Goal: Task Accomplishment & Management: Manage account settings

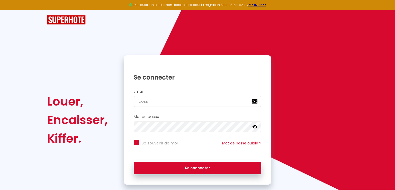
type input "dosso"
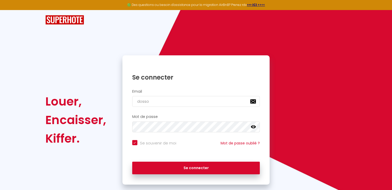
checkbox input "true"
type input "dosso."
checkbox input "true"
type input "dosso.i"
checkbox input "true"
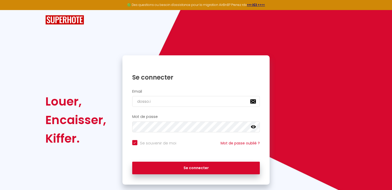
type input "[DOMAIN_NAME]"
checkbox input "true"
type input "dosso.imm"
checkbox input "true"
type input "[DOMAIN_NAME]"
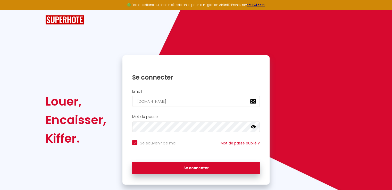
checkbox input "true"
type input "[DOMAIN_NAME]@"
checkbox input "true"
type input "[DOMAIN_NAME]@g"
checkbox input "true"
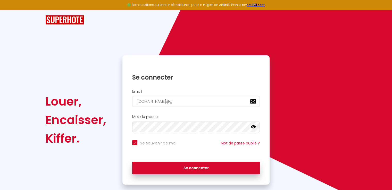
type input "[DOMAIN_NAME]@gm"
checkbox input "true"
type input "[DOMAIN_NAME]@gma"
checkbox input "true"
type input "[DOMAIN_NAME]@gmai"
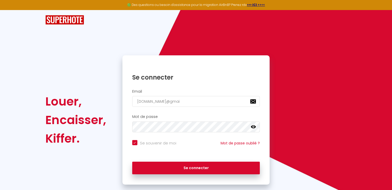
checkbox input "true"
type input "[DOMAIN_NAME][EMAIL_ADDRESS]"
checkbox input "true"
type input "[DOMAIN_NAME][EMAIL_ADDRESS]."
checkbox input "true"
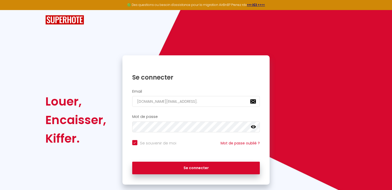
type input "[DOMAIN_NAME]@gmail.c"
checkbox input "true"
type input "[DOMAIN_NAME][EMAIL_ADDRESS][DOMAIN_NAME]"
checkbox input "true"
type input "[DOMAIN_NAME][EMAIL_ADDRESS][DOMAIN_NAME]"
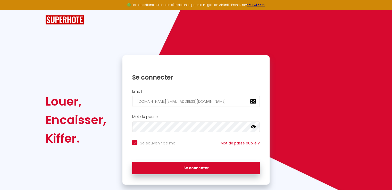
checkbox input "true"
type input "[DOMAIN_NAME][EMAIL_ADDRESS][DOMAIN_NAME]"
click at [132, 162] on button "Se connecter" at bounding box center [196, 168] width 128 height 13
checkbox input "true"
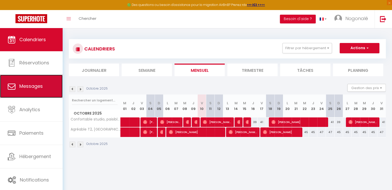
click at [34, 93] on link "Messages" at bounding box center [31, 86] width 63 height 23
select select "message"
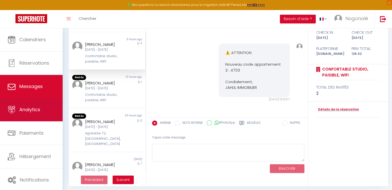
scroll to position [51, 0]
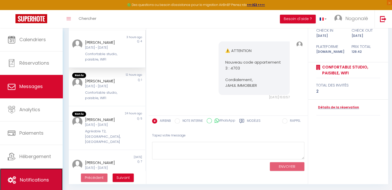
click at [20, 180] on span "Notifications" at bounding box center [34, 180] width 29 height 6
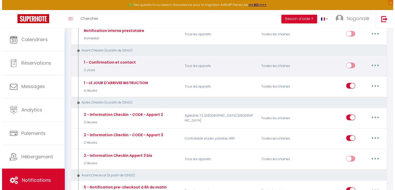
scroll to position [118, 0]
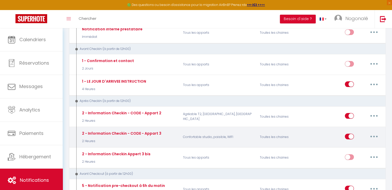
click at [369, 134] on button "button" at bounding box center [373, 136] width 14 height 8
click at [351, 145] on link "Editer" at bounding box center [360, 148] width 38 height 9
type input "2 - Information Checkin - CODE - Appart 3"
select select "3"
select select "2 Heures"
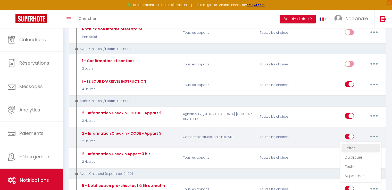
select select "if_booking_is_paid"
checkbox input "true"
checkbox input "false"
radio input "true"
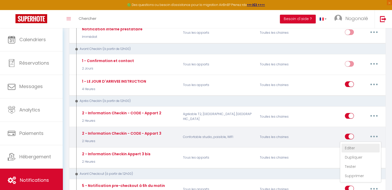
type input "Procédure pour le checkin - [RENTAL:NAME]"
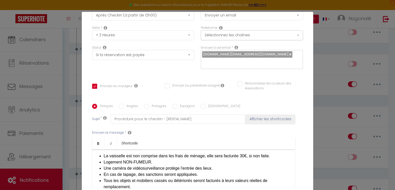
scroll to position [147, 0]
click at [101, 156] on div "​Bonjour [GUEST:FIRST_NAME], On se réjouit à l'idée de vous accueillir, il ne v…" at bounding box center [193, 175] width 203 height 51
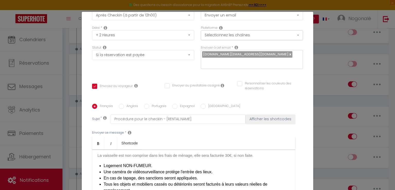
click at [101, 166] on div "​Bonjour [GUEST:FIRST_NAME], On se réjouit à l'idée de vous accueillir, il ne v…" at bounding box center [193, 175] width 203 height 51
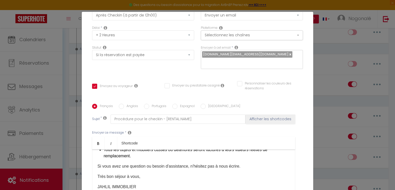
scroll to position [159, 0]
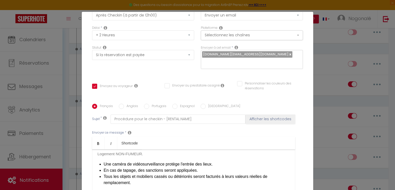
click at [101, 164] on div "​Bonjour [GUEST:FIRST_NAME], On se réjouit à l'idée de vous accueillir, il ne v…" at bounding box center [193, 175] width 203 height 51
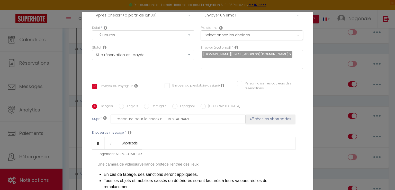
click at [101, 173] on div "​Bonjour [GUEST:FIRST_NAME], On se réjouit à l'idée de vous accueillir, il ne v…" at bounding box center [193, 175] width 203 height 51
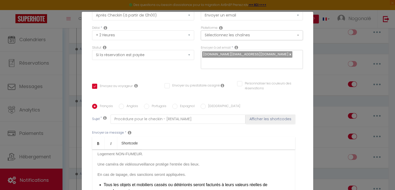
click at [101, 184] on div "​Bonjour [GUEST:FIRST_NAME], On se réjouit à l'idée de vous accueillir, il ne v…" at bounding box center [193, 175] width 203 height 51
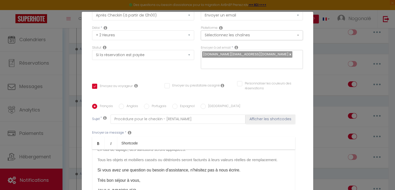
scroll to position [139, 0]
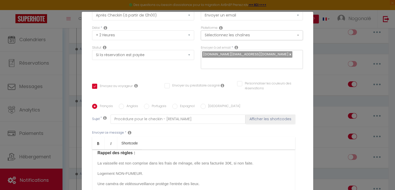
click at [95, 164] on div "​Bonjour [GUEST:FIRST_NAME], On se réjouit à l'idée de vous accueillir, il ne v…" at bounding box center [193, 175] width 203 height 51
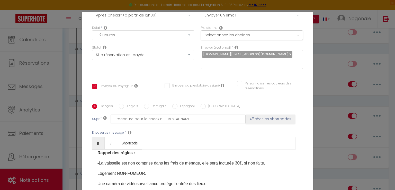
click at [98, 174] on span "Logement NON-FUMEUR." at bounding box center [122, 173] width 49 height 4
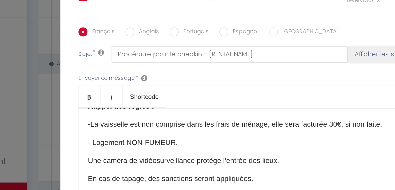
scroll to position [23, 0]
click at [95, 155] on div "​Bonjour [GUEST:FIRST_NAME], On se réjouit à l'idée de vous accueillir, il ne v…" at bounding box center [193, 151] width 203 height 51
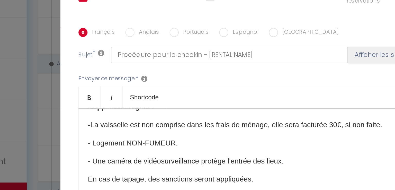
scroll to position [23, 0]
click at [98, 136] on p "- La vaisselle est non comprise dans les frais de ménage, elle sera facturée 30…" at bounding box center [194, 136] width 193 height 6
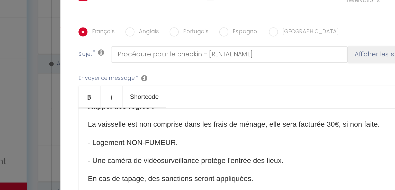
click at [98, 145] on span "- Logement NON-FUMEUR." at bounding box center [123, 146] width 51 height 4
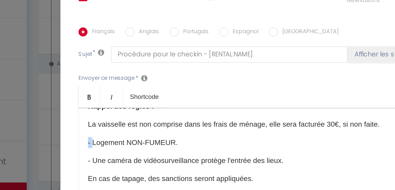
click at [98, 145] on span "- Logement NON-FUMEUR." at bounding box center [123, 146] width 51 height 4
copy span "-"
click at [95, 135] on div "​Bonjour [GUEST:FIRST_NAME], On se réjouit à l'idée de vous accueillir, il ne v…" at bounding box center [193, 151] width 203 height 51
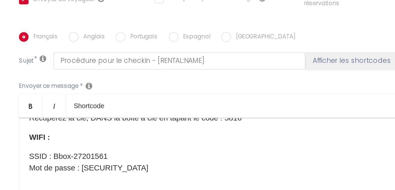
scroll to position [59, 0]
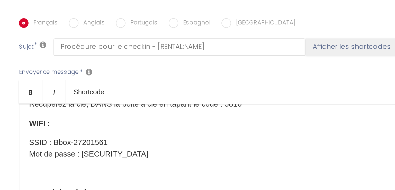
click at [208, 117] on p "Une fois dans l'immeuble, allez directement à l'appartement N°3 qui se trouve a…" at bounding box center [194, 115] width 193 height 12
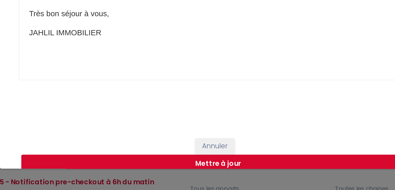
scroll to position [199, 0]
click at [208, 171] on button "Mettre à jour" at bounding box center [198, 176] width 211 height 10
checkbox input "true"
checkbox input "false"
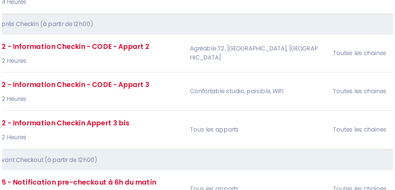
scroll to position [118, 0]
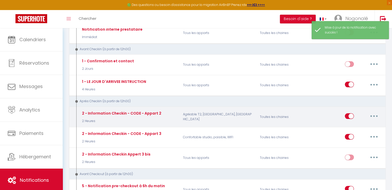
click at [374, 115] on icon "button" at bounding box center [374, 116] width 2 height 2
click at [348, 125] on link "Editer" at bounding box center [360, 128] width 38 height 9
type input "2 - Information Checkin - CODE - Appart 2"
select select "3"
select select "2 Heures"
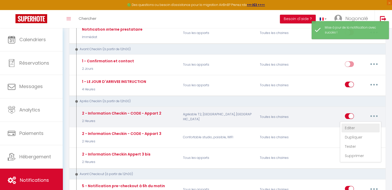
select select "if_booking_is_paid"
checkbox input "true"
checkbox input "false"
radio input "true"
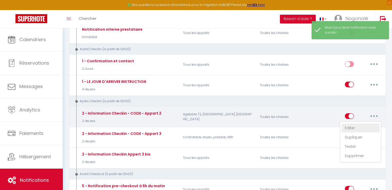
type input "Procédure pour le checkin - [RENTAL:NAME]"
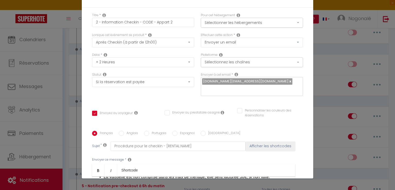
scroll to position [107, 0]
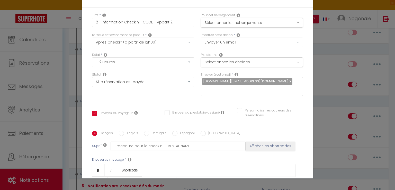
click at [380, 134] on div "Modifier la notification × Titre * 2 - Information Checkin - CODE - Appart 2 Po…" at bounding box center [197, 95] width 395 height 190
checkbox input "true"
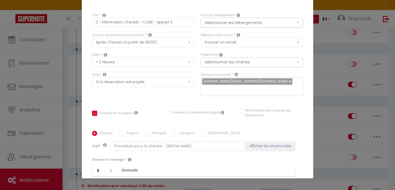
checkbox input "false"
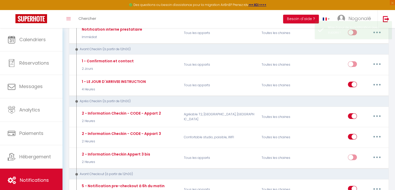
scroll to position [0, 0]
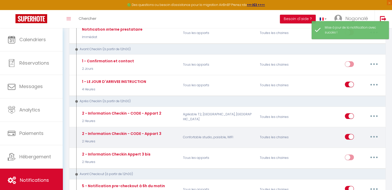
click at [373, 133] on button "button" at bounding box center [373, 137] width 14 height 8
click at [349, 145] on link "Editer" at bounding box center [360, 148] width 38 height 9
type input "2 - Information Checkin - CODE - Appart 3"
select select "3"
select select "2 Heures"
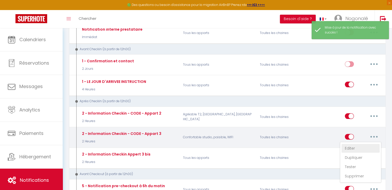
select select "if_booking_is_paid"
checkbox input "true"
checkbox input "false"
radio input "true"
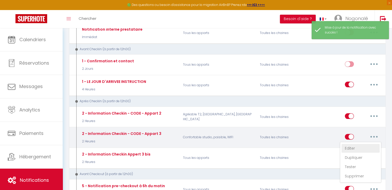
type input "Procédure pour le checkin - [RENTAL:NAME]"
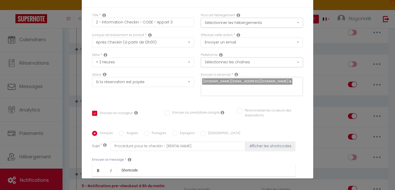
click at [210, 179] on p "Une fois dans l'immeuble, allez directement à l'appartement N°3 qui se trouve a…" at bounding box center [194, 185] width 193 height 12
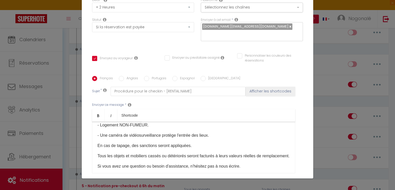
scroll to position [166, 0]
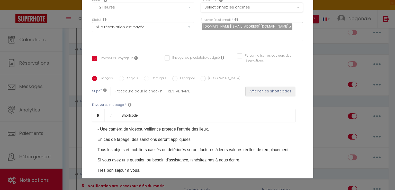
click at [95, 137] on div "​Bonjour [GUEST:FIRST_NAME], On se réjouit à l'idée de vous accueillir, il ne v…" at bounding box center [193, 147] width 203 height 51
click at [95, 149] on div "​Bonjour [GUEST:FIRST_NAME], On se réjouit à l'idée de vous accueillir, il ne v…" at bounding box center [193, 147] width 203 height 51
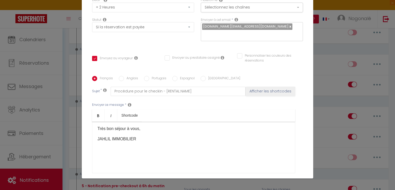
scroll to position [92, 0]
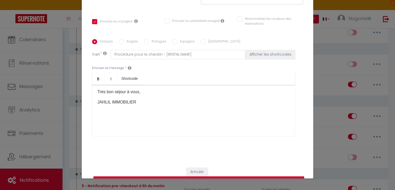
click at [206, 176] on button "Mettre à jour" at bounding box center [198, 181] width 211 height 10
checkbox input "true"
checkbox input "false"
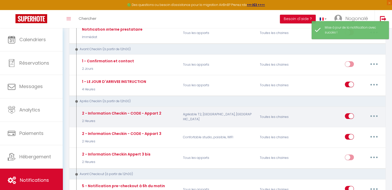
click at [374, 115] on button "button" at bounding box center [373, 116] width 14 height 8
click at [352, 124] on link "Editer" at bounding box center [360, 128] width 38 height 9
type input "2 - Information Checkin - CODE - Appart 2"
select select "3"
select select "2 Heures"
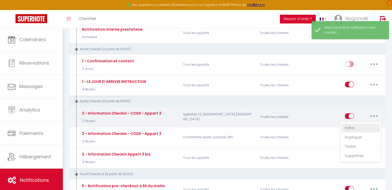
select select "if_booking_is_paid"
checkbox input "true"
checkbox input "false"
radio input "true"
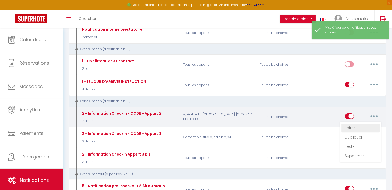
type input "Procédure pour le checkin - [RENTAL:NAME]"
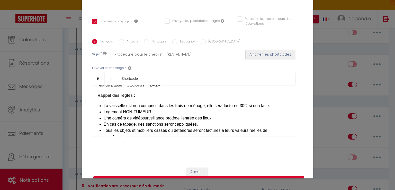
scroll to position [131, 0]
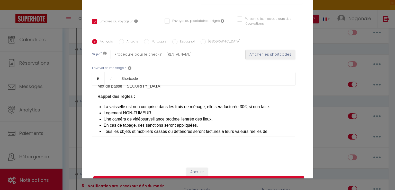
click at [101, 106] on div "​Bonjour [GUEST:FIRST_NAME], On se réjouit à l'idée de vous accueillir, il ne v…" at bounding box center [193, 110] width 203 height 51
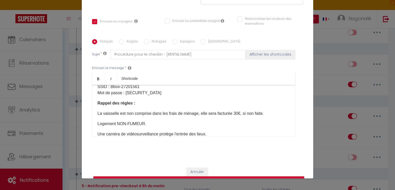
scroll to position [124, 0]
click at [94, 114] on div "​Bonjour [GUEST:FIRST_NAME], On se réjouit à l'idée de vous accueillir, il ne v…" at bounding box center [193, 110] width 203 height 51
click at [95, 124] on div "​Bonjour [GUEST:FIRST_NAME], On se réjouit à l'idée de vous accueillir, il ne v…" at bounding box center [193, 110] width 203 height 51
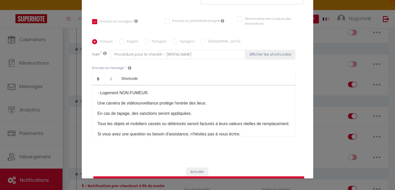
scroll to position [156, 0]
click at [95, 102] on div "​Bonjour [GUEST:FIRST_NAME], On se réjouit à l'idée de vous accueillir, il ne v…" at bounding box center [193, 110] width 203 height 51
click at [95, 112] on div "​Bonjour [GUEST:FIRST_NAME], On se réjouit à l'idée de vous accueillir, il ne v…" at bounding box center [193, 110] width 203 height 51
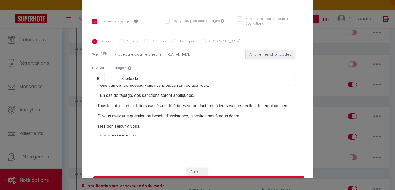
scroll to position [173, 0]
click at [95, 105] on div "​Bonjour [GUEST:FIRST_NAME], On se réjouit à l'idée de vous accueillir, il ne v…" at bounding box center [193, 110] width 203 height 51
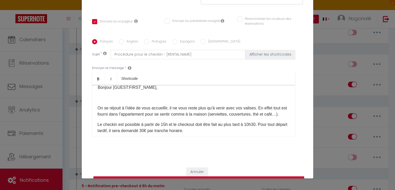
scroll to position [0, 0]
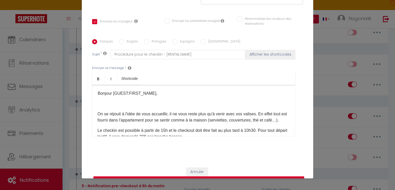
click at [186, 176] on button "Mettre à jour" at bounding box center [198, 181] width 211 height 10
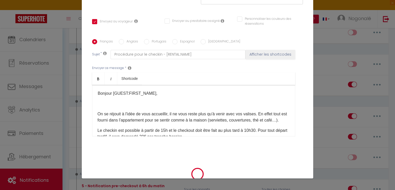
checkbox input "true"
checkbox input "false"
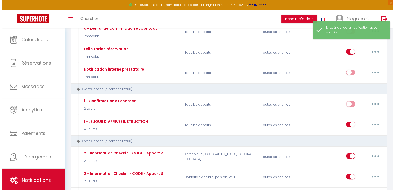
scroll to position [68, 0]
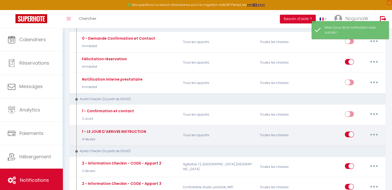
click at [374, 132] on button "button" at bounding box center [373, 134] width 14 height 8
click at [350, 144] on link "Editer" at bounding box center [360, 146] width 38 height 9
type input "1 - LE JOUR D'ARRIVEE INSTRUCTION"
select select "4 Heures"
select select "if_booking_is_paid"
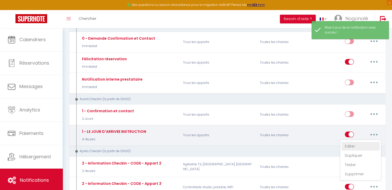
checkbox input "true"
checkbox input "false"
radio input "true"
type input "Votre réservation - [BOOKING:ID] - [GUEST:FIRST_NAME] [GUEST:LAST_NAME] - [RENT…"
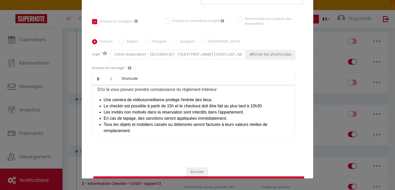
scroll to position [36, 0]
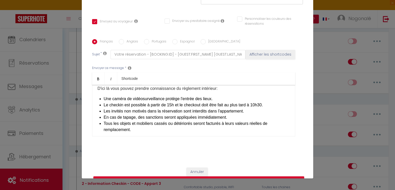
click at [104, 96] on li "Une caméra de vidéosurveillance protège l'entrée des lieux." at bounding box center [197, 99] width 186 height 6
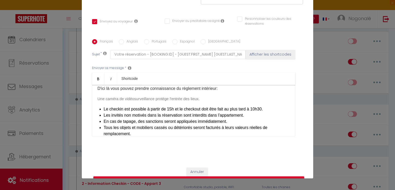
click at [104, 110] on li "Le checkin est possible à partir de 15h et le checkout doit être fait au plus t…" at bounding box center [197, 109] width 186 height 6
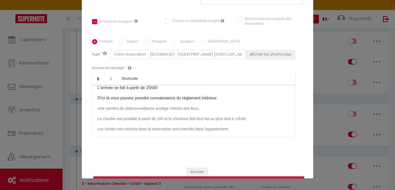
scroll to position [27, 0]
click at [98, 108] on span "Une caméra de vidéosurveillance protège l'entrée des lieux." at bounding box center [149, 107] width 102 height 4
click at [95, 115] on div "Bonjour [GUEST:FIRST_NAME], Vous recevrez [DATE] à 14H30 toutes les instruction…" at bounding box center [193, 110] width 203 height 51
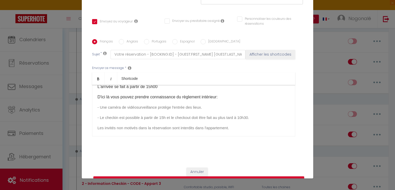
click at [212, 108] on p "- Une caméra de vidéosurveillance protège l'entrée des lieux." at bounding box center [194, 107] width 193 height 6
click at [98, 106] on span "- Une caméra de vidéosurveillance protège l'entrée des lieux." at bounding box center [150, 107] width 105 height 4
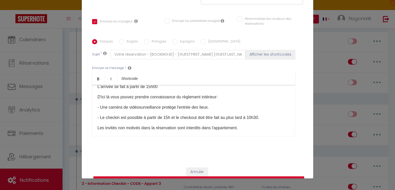
click at [95, 126] on div "Bonjour [GUEST:FIRST_NAME], Vous recevrez [DATE] à 14H30 toutes les instruction…" at bounding box center [193, 110] width 203 height 51
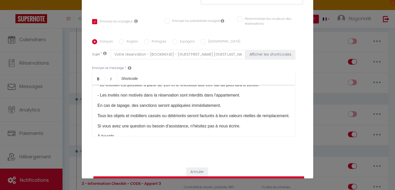
scroll to position [60, 0]
click at [94, 105] on div "Bonjour [GUEST:FIRST_NAME], Vous recevrez [DATE] à 14H30 toutes les instruction…" at bounding box center [193, 110] width 203 height 51
click at [95, 116] on div "Bonjour [GUEST:FIRST_NAME], Vous recevrez [DATE] à 14H30 toutes les instruction…" at bounding box center [193, 110] width 203 height 51
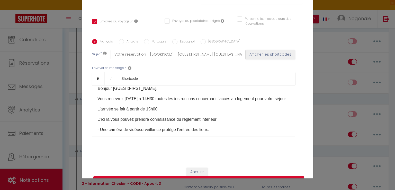
scroll to position [0, 0]
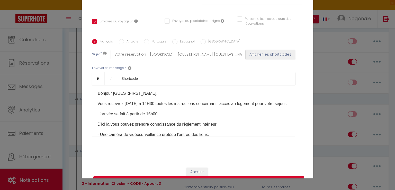
click at [207, 176] on button "Mettre à jour" at bounding box center [198, 181] width 211 height 10
checkbox input "true"
checkbox input "false"
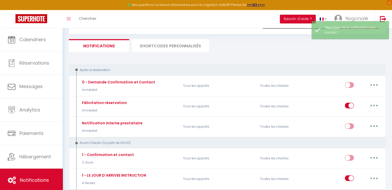
scroll to position [22, 0]
